Goal: Obtain resource: Download file/media

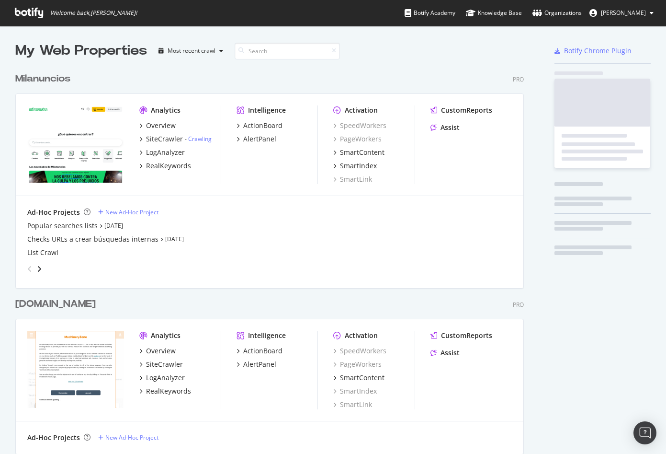
scroll to position [2807, 517]
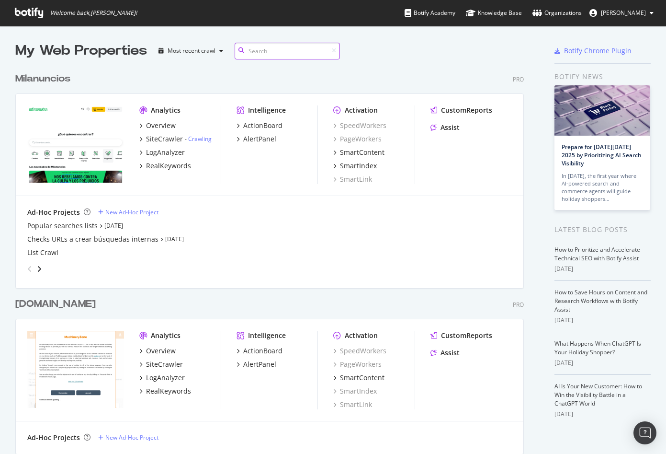
click at [270, 57] on input at bounding box center [287, 51] width 105 height 17
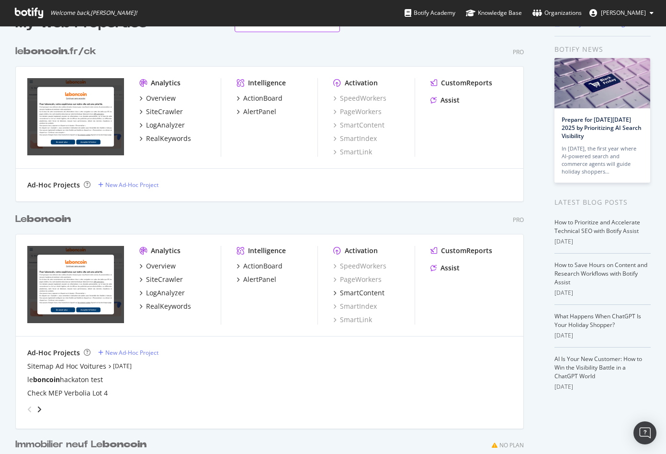
scroll to position [54, 0]
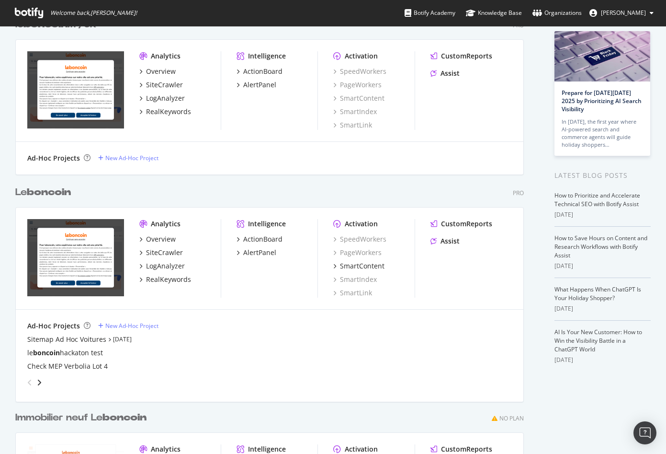
type input "boncoin"
click at [209, 322] on div "Ad-Hoc Projects New Ad-Hoc Project" at bounding box center [269, 326] width 485 height 10
click at [168, 242] on div "Overview" at bounding box center [161, 239] width 30 height 10
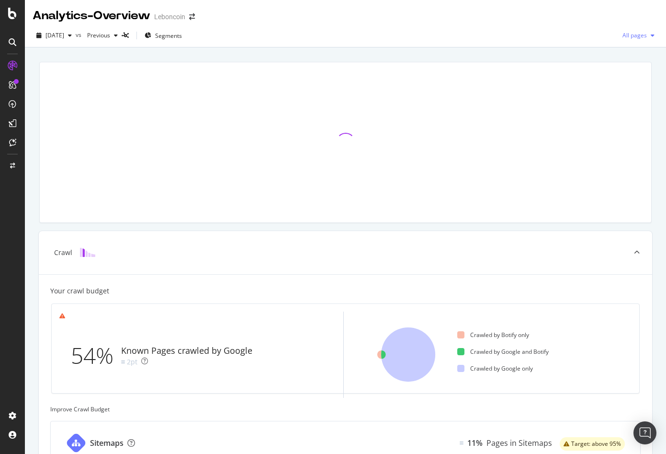
click at [643, 34] on span "All pages" at bounding box center [633, 35] width 28 height 8
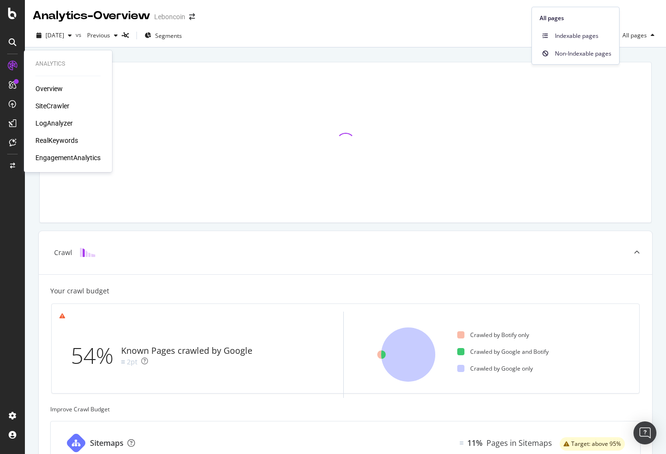
click at [65, 108] on div "SiteCrawler" at bounding box center [52, 106] width 34 height 10
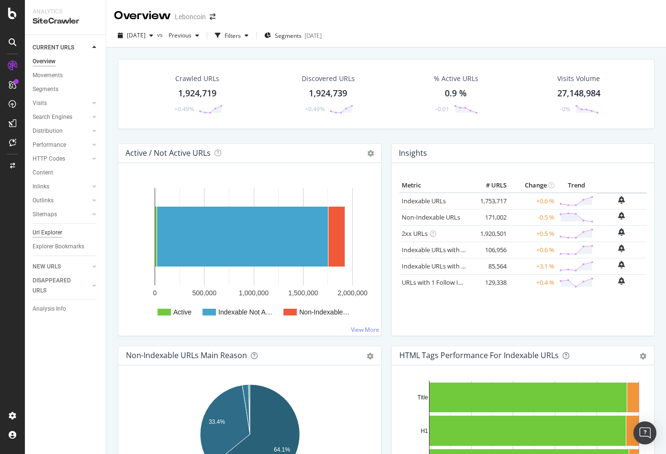
click at [57, 234] on div "Url Explorer" at bounding box center [48, 233] width 30 height 10
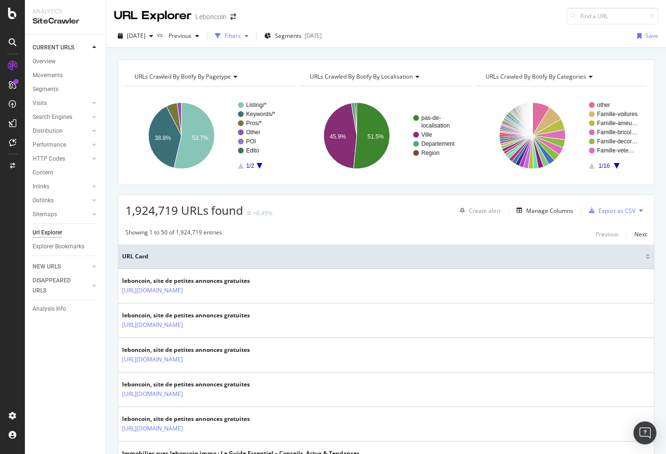
click at [241, 38] on div "Filters" at bounding box center [233, 36] width 16 height 8
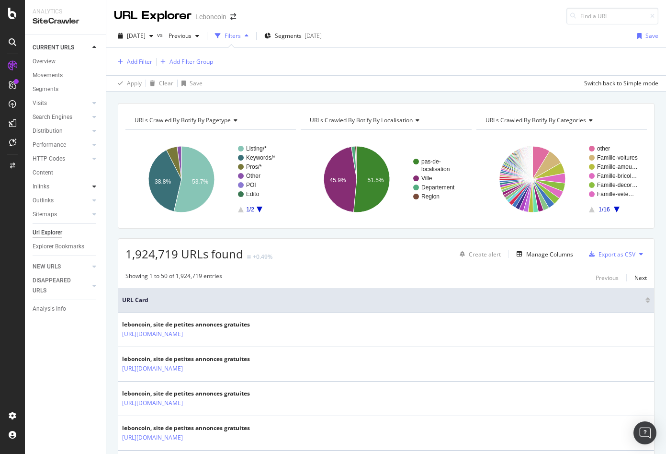
click at [93, 182] on div at bounding box center [95, 187] width 10 height 10
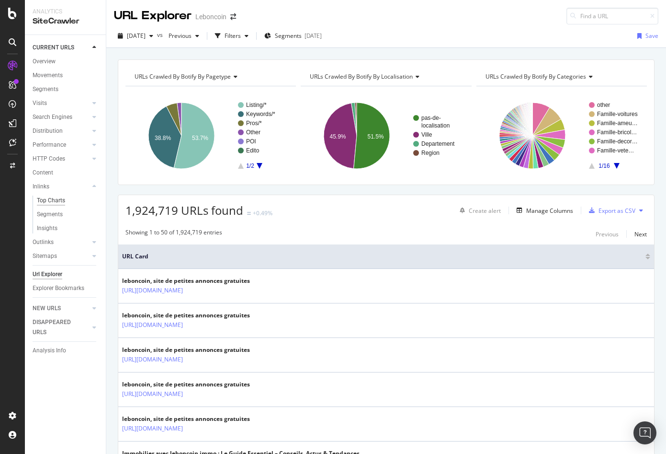
click at [65, 196] on div "Top Charts" at bounding box center [51, 200] width 28 height 10
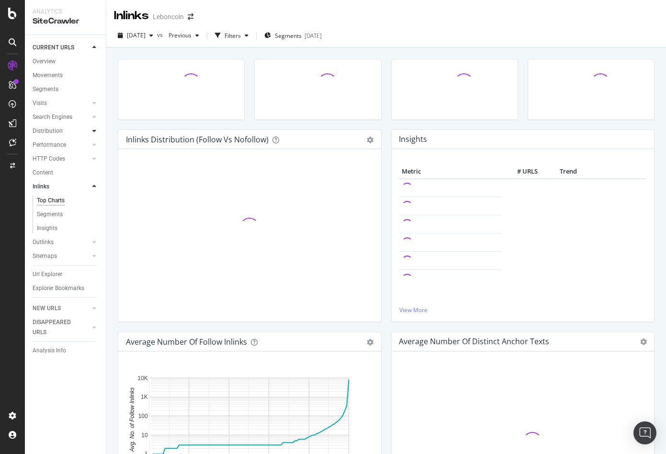
click at [95, 131] on icon at bounding box center [94, 131] width 4 height 6
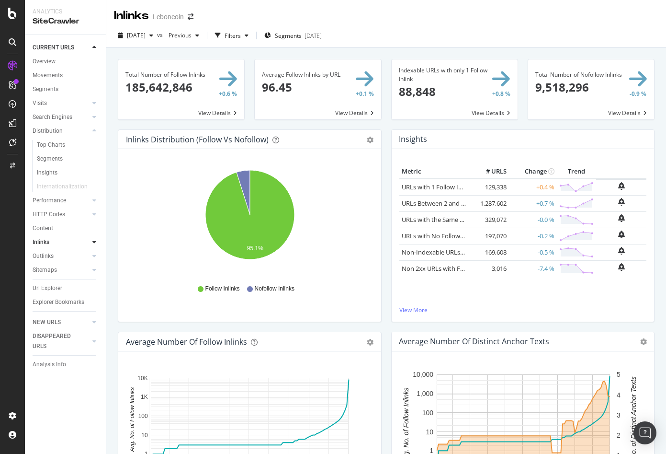
click at [227, 115] on span at bounding box center [181, 89] width 126 height 60
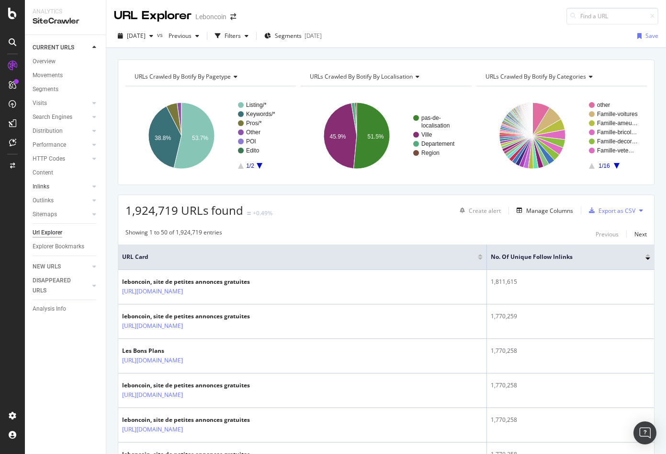
click at [88, 188] on div at bounding box center [85, 187] width 10 height 10
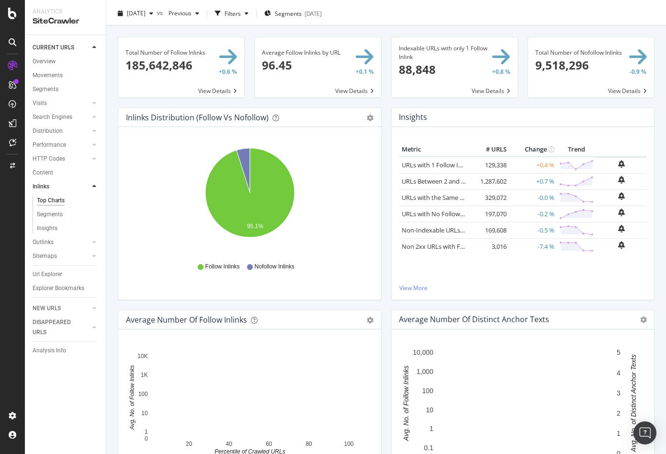
scroll to position [16, 0]
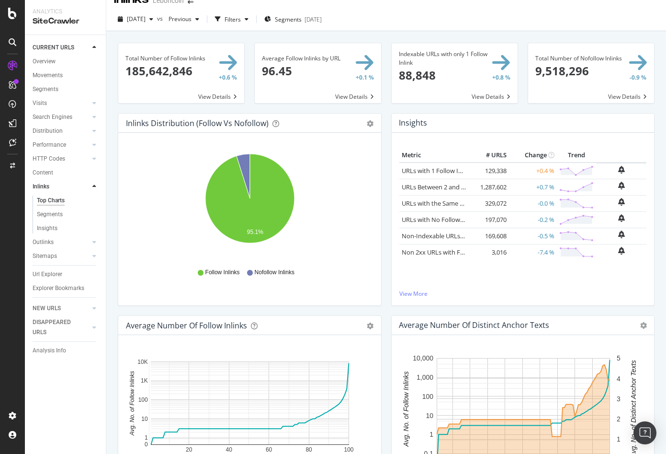
click at [488, 100] on span at bounding box center [455, 73] width 126 height 60
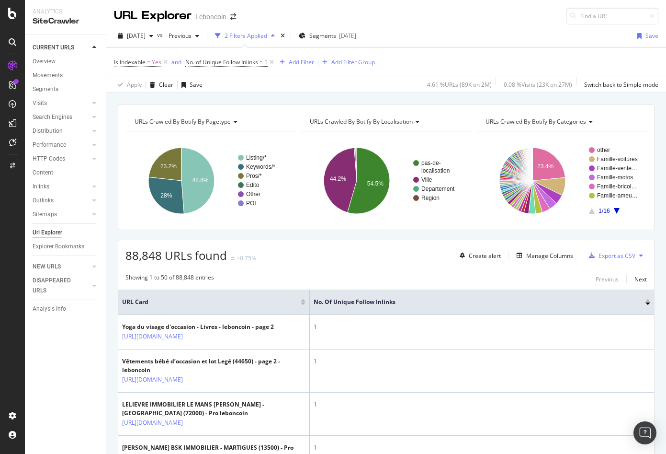
click at [644, 259] on button at bounding box center [641, 255] width 11 height 15
click at [423, 263] on div "88,848 URLs found +0.75% Create alert Manage Columns Export as CSV" at bounding box center [386, 251] width 536 height 23
click at [612, 256] on div "Export as CSV" at bounding box center [617, 255] width 37 height 8
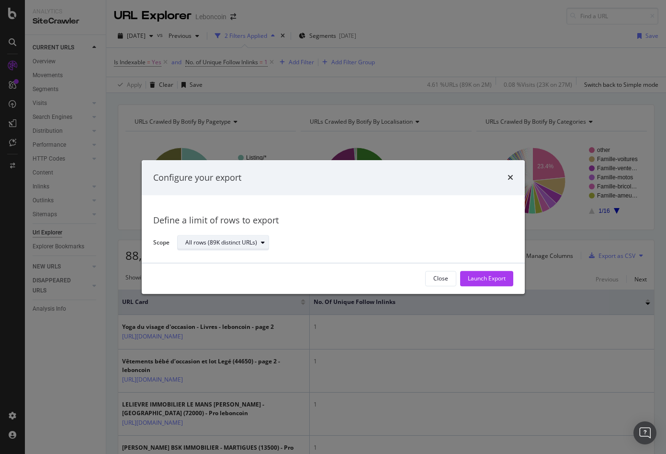
click at [265, 244] on div "modal" at bounding box center [262, 243] width 11 height 6
click at [292, 207] on div "Define a limit of rows to export Scope All rows (89K distinct URLs)" at bounding box center [333, 229] width 360 height 45
click at [480, 280] on div "Launch Export" at bounding box center [487, 278] width 38 height 8
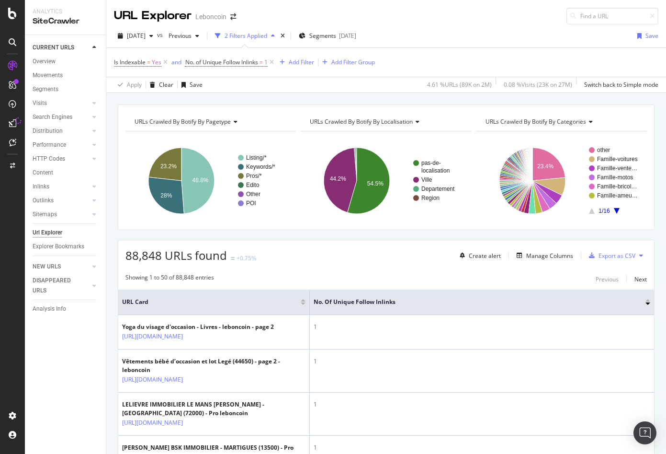
click at [636, 250] on button at bounding box center [641, 255] width 11 height 15
click at [645, 258] on button at bounding box center [641, 255] width 11 height 15
click at [615, 257] on span "Export XML Sitemaps" at bounding box center [599, 255] width 57 height 9
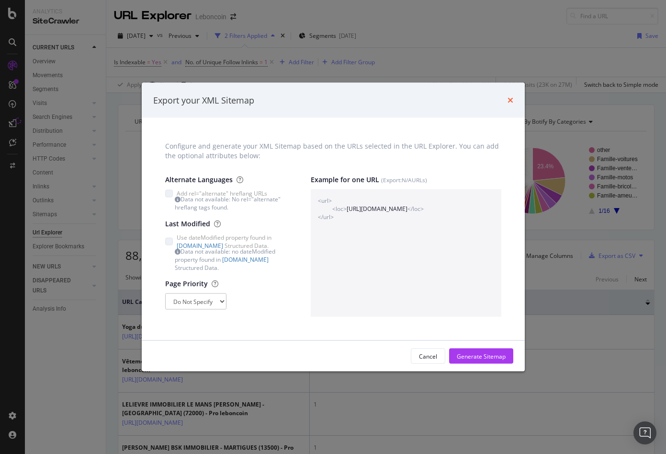
click at [512, 101] on icon "times" at bounding box center [511, 100] width 6 height 8
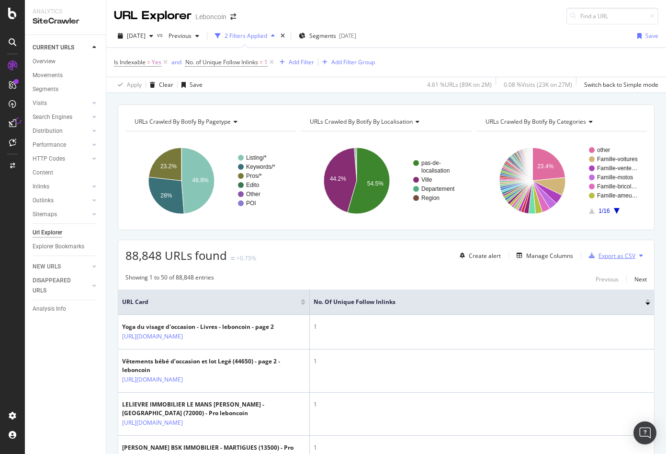
click at [615, 258] on div "Export as CSV" at bounding box center [617, 255] width 37 height 8
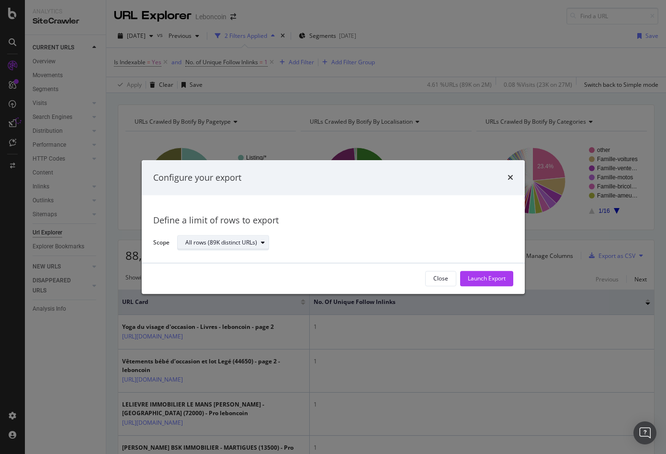
click at [262, 246] on div "All rows (89K distinct URLs)" at bounding box center [226, 242] width 83 height 13
click at [292, 207] on div "Define a limit of rows to export Scope All rows (89K distinct URLs)" at bounding box center [333, 229] width 360 height 45
click at [469, 272] on div "Launch Export" at bounding box center [487, 278] width 38 height 14
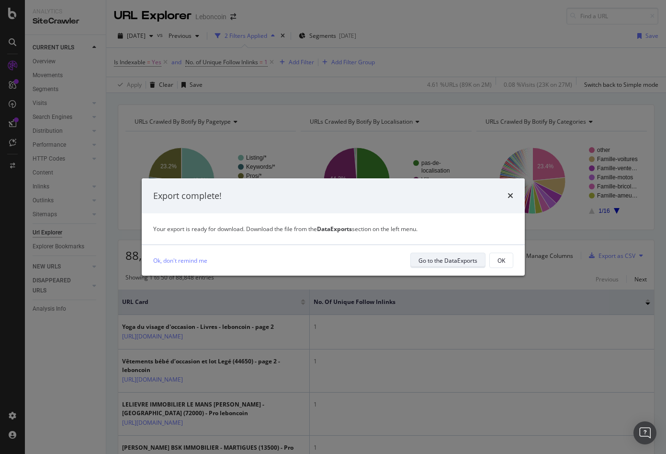
click at [449, 261] on div "Go to the DataExports" at bounding box center [448, 260] width 59 height 8
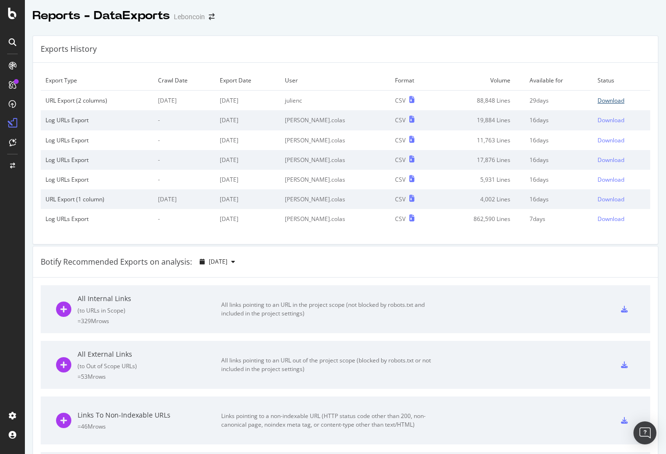
click at [623, 101] on link "Download" at bounding box center [622, 100] width 48 height 8
click at [309, 21] on div "Reports - DataExports Leboncoin" at bounding box center [345, 12] width 641 height 24
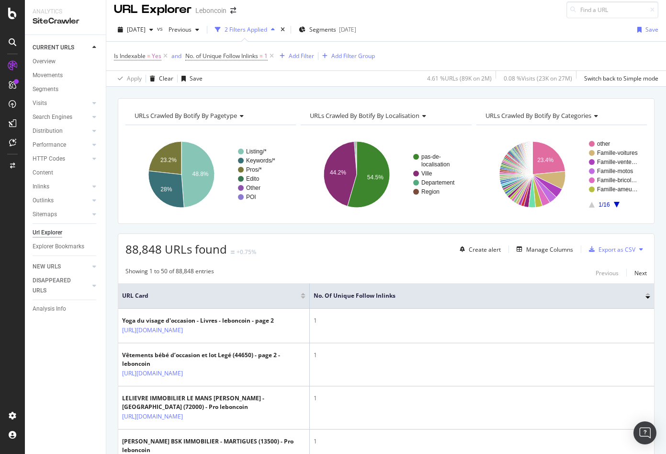
scroll to position [7, 0]
drag, startPoint x: 398, startPoint y: 295, endPoint x: 315, endPoint y: 296, distance: 82.9
click at [314, 296] on span "No. of Unique Follow Inlinks" at bounding box center [473, 295] width 318 height 9
copy span "No. of Unique Follow Inlinks"
